Goal: Transaction & Acquisition: Register for event/course

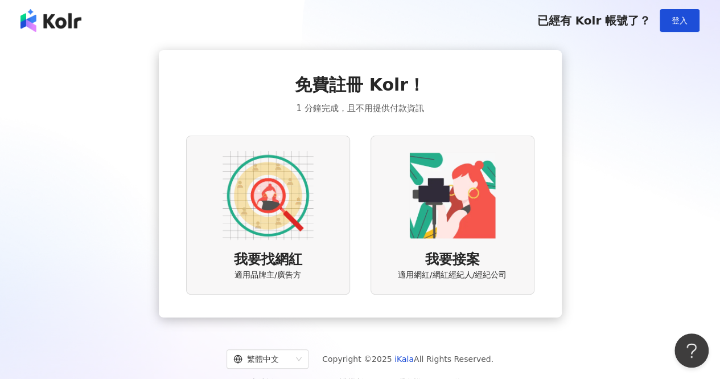
click at [294, 256] on span "我要找網紅" at bounding box center [268, 259] width 68 height 19
click at [483, 212] on img at bounding box center [452, 195] width 91 height 91
click at [270, 214] on img at bounding box center [268, 195] width 91 height 91
click at [479, 174] on img at bounding box center [452, 195] width 91 height 91
click at [265, 135] on div "免費註冊 Kolr！ 1 分鐘完成，且不用提供付款資訊 我要找網紅 適用品牌主/廣告方 我要接案 適用網紅/網紅經紀人/經紀公司" at bounding box center [360, 184] width 349 height 222
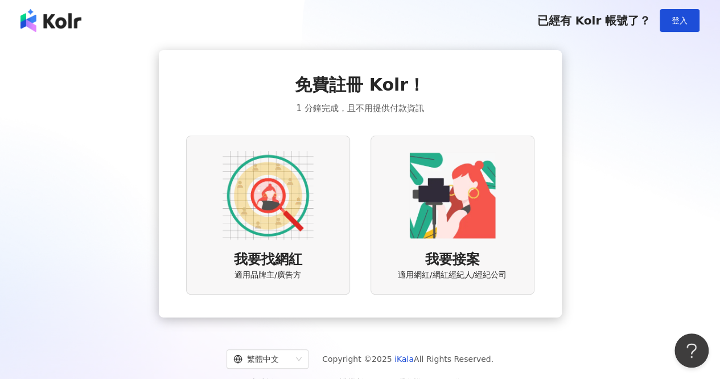
click at [261, 150] on img at bounding box center [268, 195] width 91 height 91
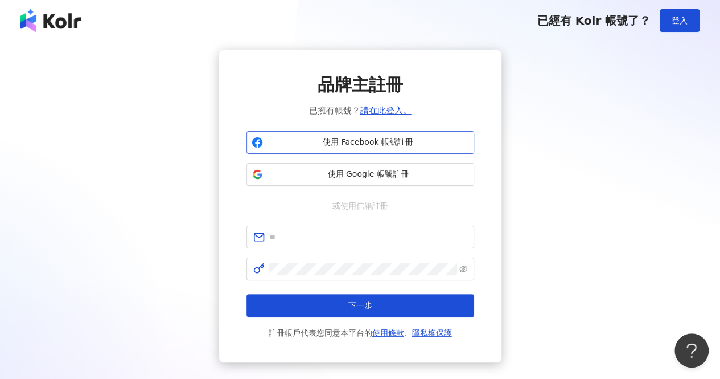
click at [368, 148] on span "使用 Facebook 帳號註冊" at bounding box center [369, 142] width 202 height 11
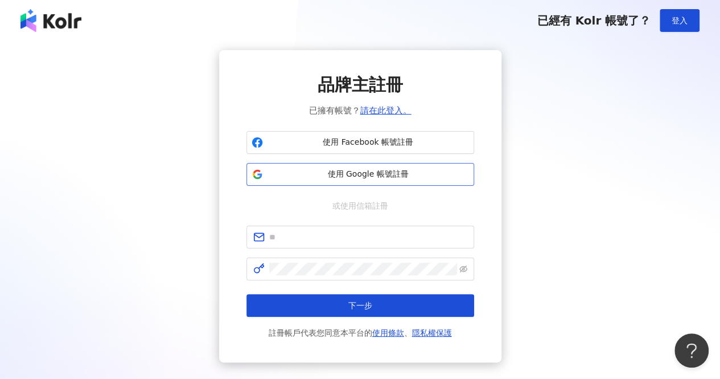
click at [317, 173] on span "使用 Google 帳號註冊" at bounding box center [369, 174] width 202 height 11
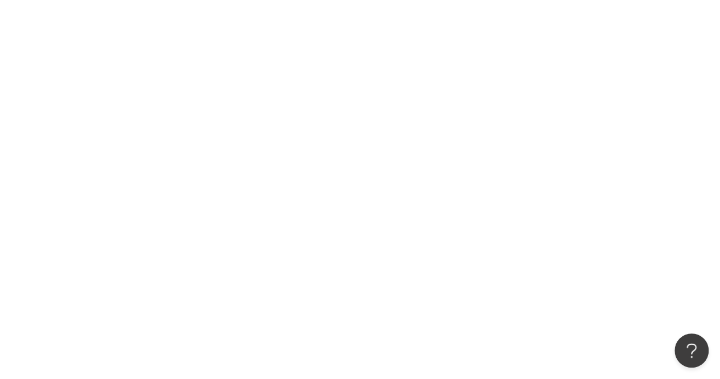
scroll to position [52, 0]
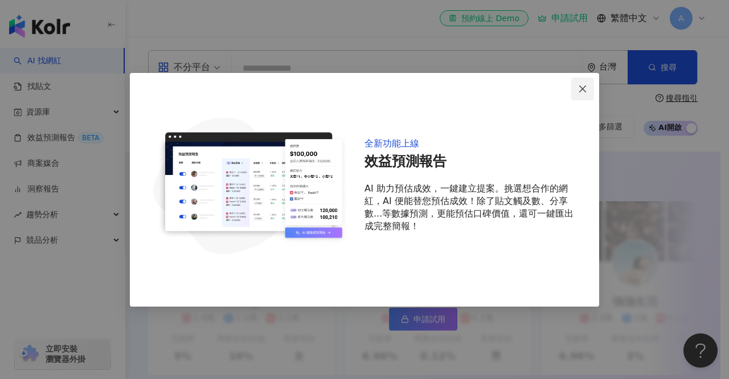
click at [582, 87] on icon "close" at bounding box center [582, 88] width 9 height 9
